Goal: Information Seeking & Learning: Find specific fact

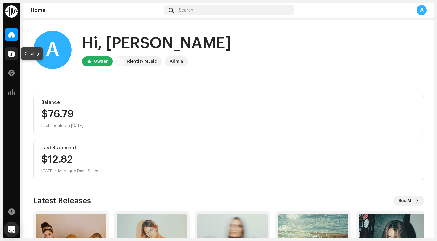
click at [12, 52] on span at bounding box center [11, 53] width 6 height 5
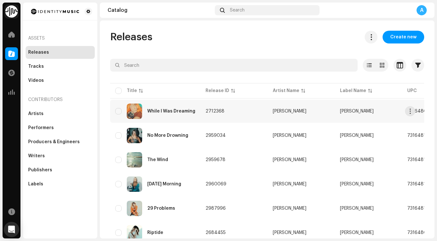
click at [186, 112] on div "While I Was Dreaming" at bounding box center [171, 111] width 48 height 4
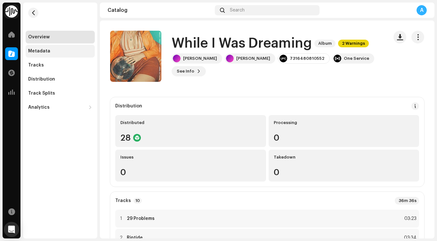
click at [52, 50] on div "Metadata" at bounding box center [60, 51] width 64 height 5
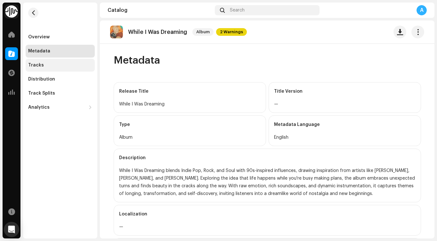
click at [51, 67] on div "Tracks" at bounding box center [60, 65] width 64 height 5
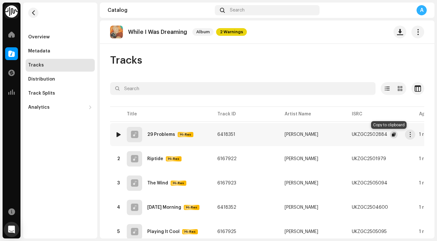
click at [391, 135] on span "button" at bounding box center [393, 134] width 4 height 5
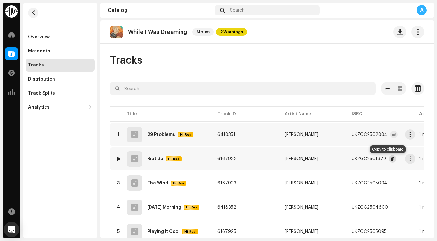
click at [390, 159] on span "button" at bounding box center [392, 158] width 4 height 5
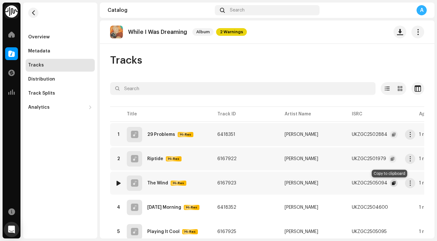
click at [391, 184] on span "button" at bounding box center [393, 183] width 4 height 5
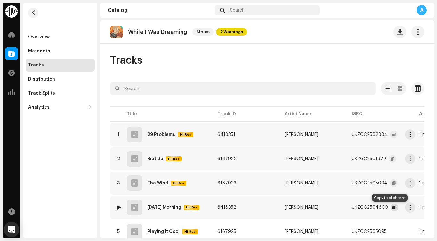
click at [392, 210] on span "button" at bounding box center [394, 207] width 4 height 5
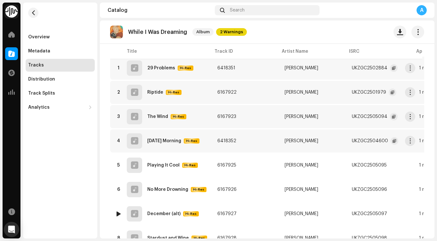
scroll to position [69, 0]
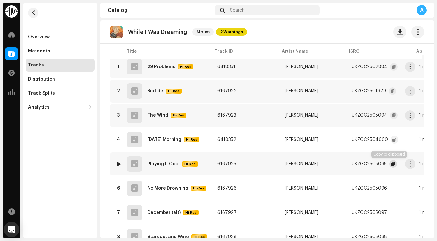
click at [391, 163] on span "button" at bounding box center [393, 164] width 4 height 5
click at [391, 189] on span "button" at bounding box center [393, 188] width 4 height 5
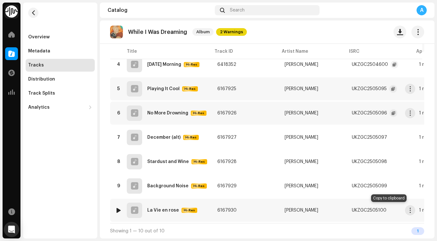
drag, startPoint x: 389, startPoint y: 209, endPoint x: 391, endPoint y: 215, distance: 6.6
click at [391, 209] on span "button" at bounding box center [393, 210] width 4 height 5
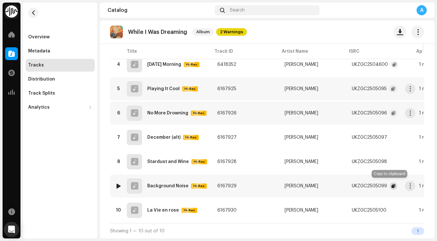
click at [389, 183] on button "button" at bounding box center [393, 186] width 8 height 8
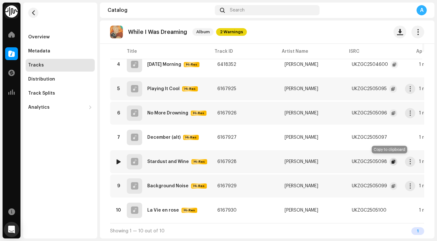
click at [391, 159] on span "button" at bounding box center [393, 161] width 4 height 5
click at [391, 135] on span "button" at bounding box center [393, 137] width 4 height 5
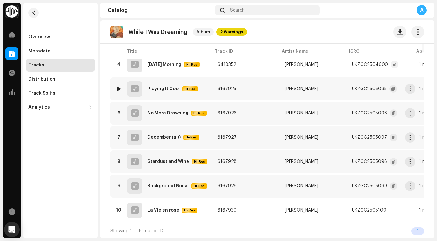
scroll to position [0, 0]
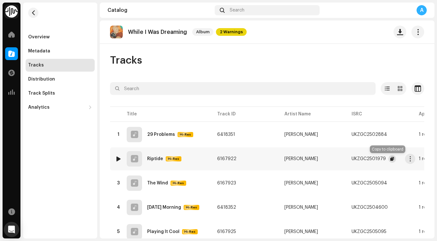
click at [390, 157] on span "button" at bounding box center [392, 158] width 4 height 5
click at [391, 134] on span "button" at bounding box center [393, 134] width 4 height 5
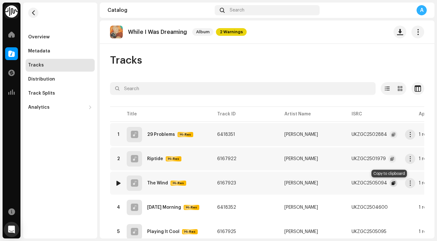
click at [391, 185] on span "button" at bounding box center [393, 183] width 4 height 5
